Goal: Task Accomplishment & Management: Manage account settings

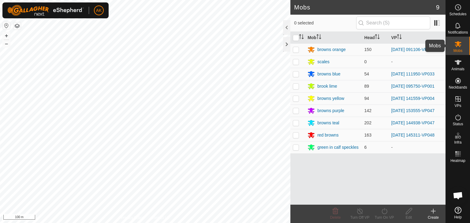
click at [457, 46] on icon at bounding box center [457, 43] width 7 height 7
click at [296, 50] on p-checkbox at bounding box center [296, 49] width 6 height 5
checkbox input "true"
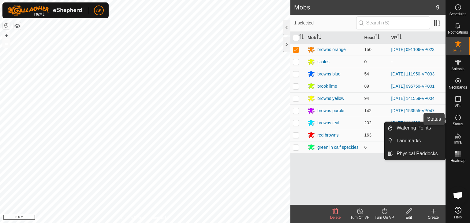
click at [460, 117] on icon at bounding box center [457, 117] width 7 height 7
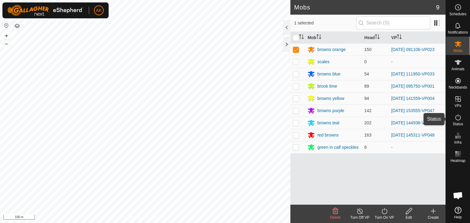
click at [460, 117] on icon at bounding box center [457, 117] width 7 height 7
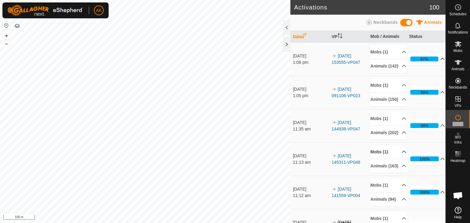
click at [384, 159] on p-accordion-header "Mobs (1)" at bounding box center [389, 152] width 36 height 14
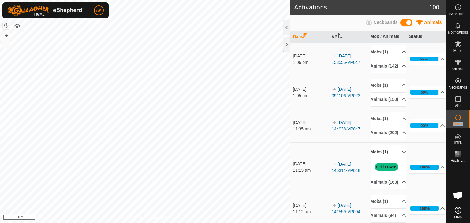
click at [384, 159] on p-accordion-header "Mobs (1)" at bounding box center [389, 152] width 36 height 14
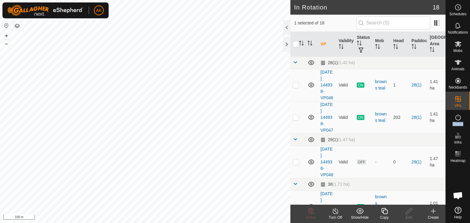
checkbox input "false"
checkbox input "true"
checkbox input "false"
click at [312, 214] on icon at bounding box center [311, 211] width 6 height 6
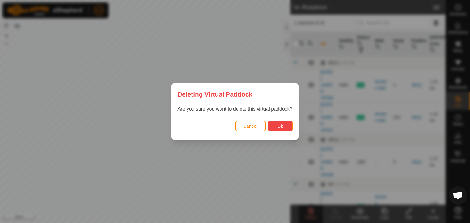
click at [280, 127] on span "Ok" at bounding box center [280, 126] width 6 height 5
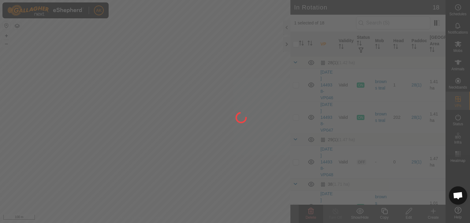
checkbox input "false"
